Goal: Task Accomplishment & Management: Use online tool/utility

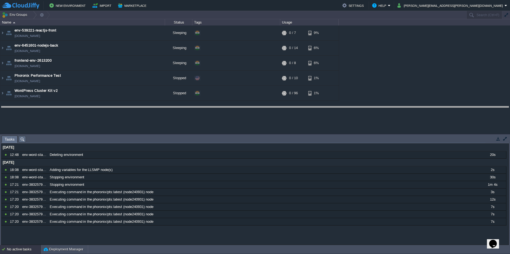
drag, startPoint x: 230, startPoint y: 143, endPoint x: 229, endPoint y: 113, distance: 29.4
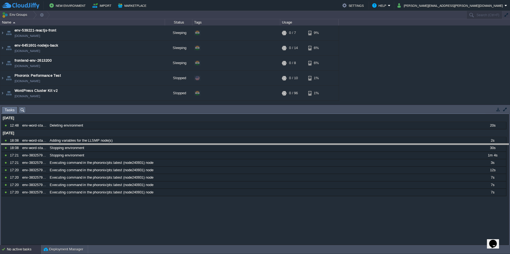
drag, startPoint x: 244, startPoint y: 112, endPoint x: 247, endPoint y: 149, distance: 37.2
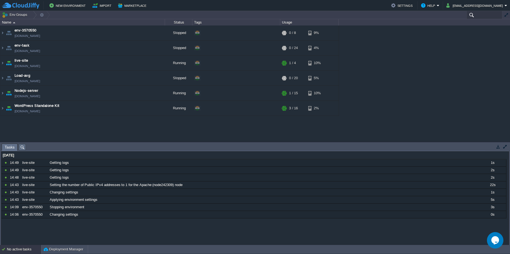
click at [477, 16] on input "text" at bounding box center [484, 15] width 36 height 8
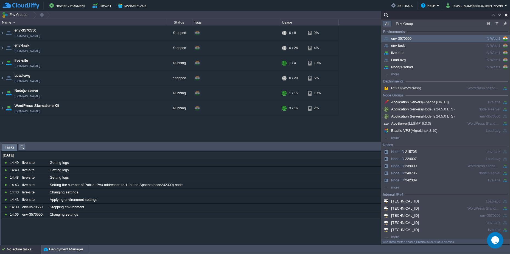
paste input "242309"
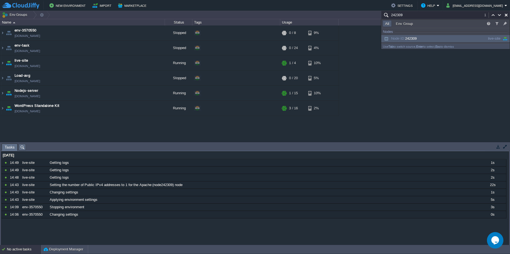
type input "242309"
click at [433, 36] on div "Node ID: 242309" at bounding box center [423, 39] width 83 height 6
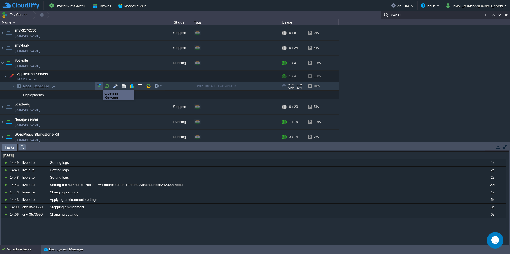
click at [99, 86] on button "button" at bounding box center [99, 86] width 5 height 5
click at [122, 61] on td at bounding box center [118, 63] width 8 height 8
click at [93, 74] on td at bounding box center [91, 76] width 8 height 8
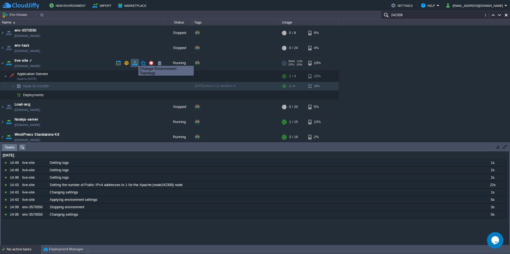
click at [134, 61] on button "button" at bounding box center [134, 63] width 5 height 5
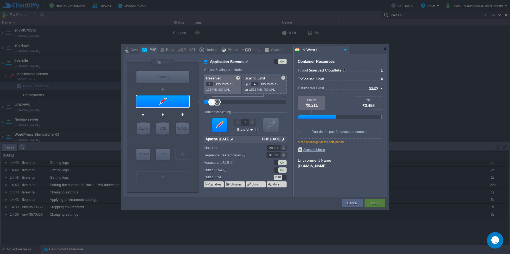
type input "Redis 7.2.4"
click at [284, 141] on img at bounding box center [284, 139] width 6 height 7
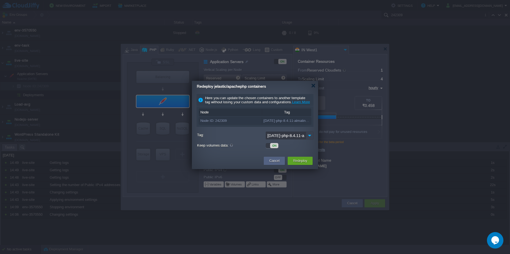
click at [309, 140] on img at bounding box center [310, 136] width 8 height 8
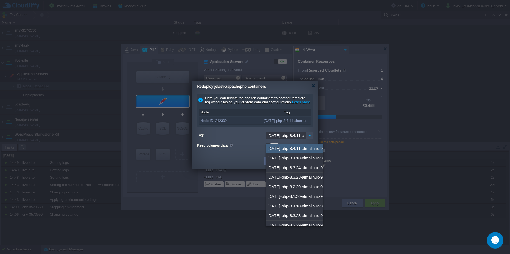
click at [449, 177] on div at bounding box center [255, 127] width 510 height 254
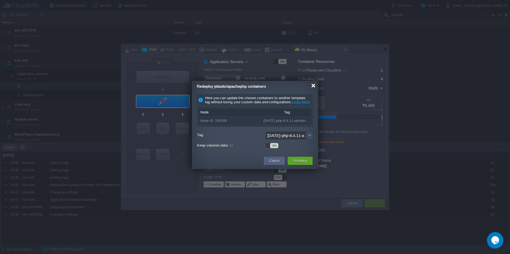
click at [313, 84] on div at bounding box center [313, 86] width 4 height 4
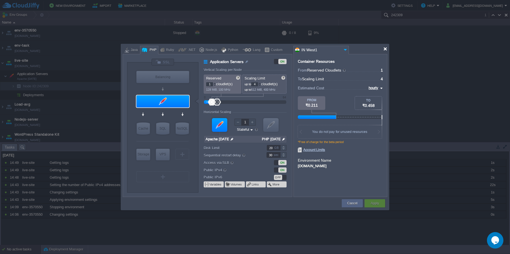
click at [385, 49] on div at bounding box center [385, 49] width 4 height 4
